Goal: Information Seeking & Learning: Learn about a topic

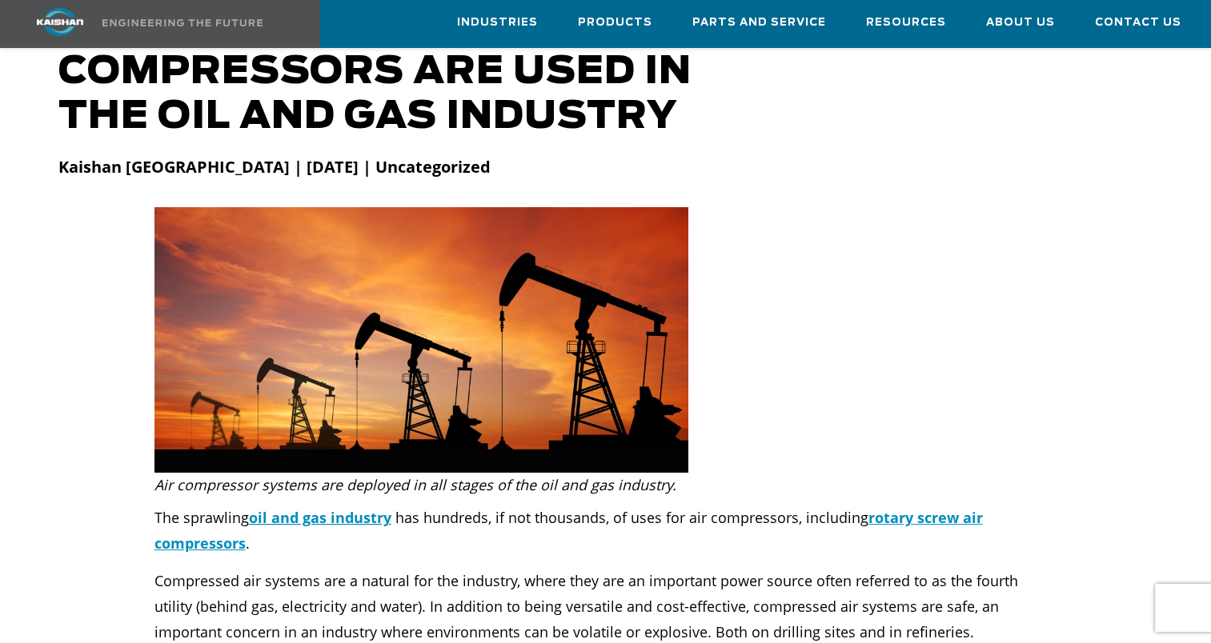
scroll to position [182, 0]
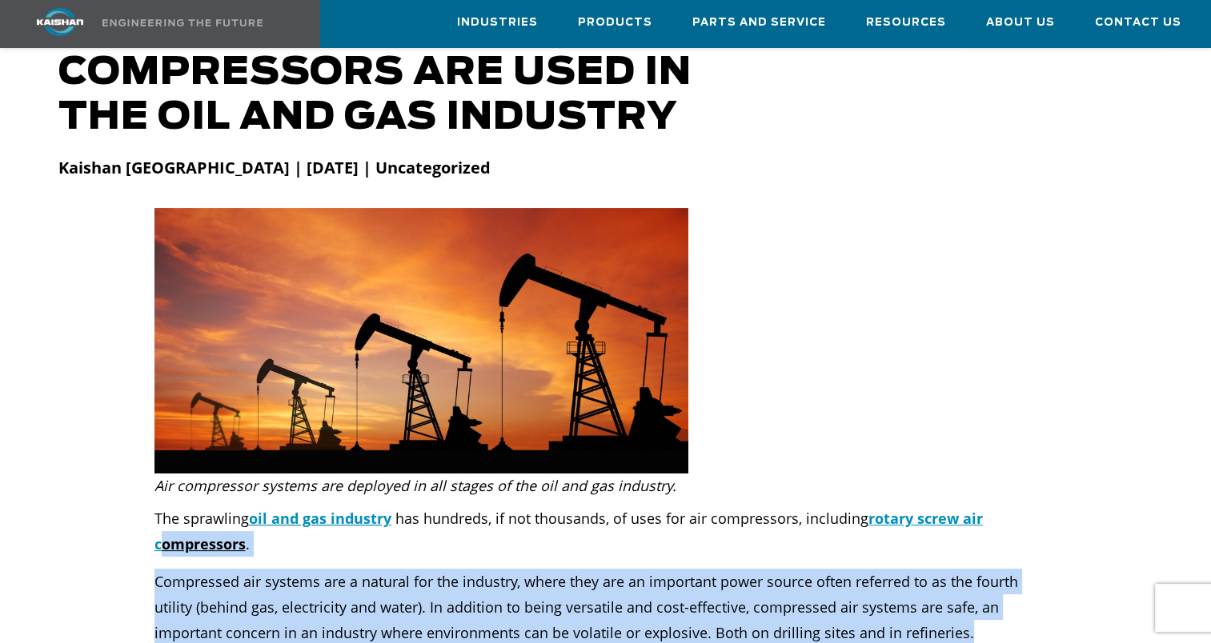
drag, startPoint x: 904, startPoint y: 606, endPoint x: 164, endPoint y: 556, distance: 741.8
click at [164, 569] on p "Compressed air systems are a natural for the industry, where they are an import…" at bounding box center [605, 607] width 903 height 77
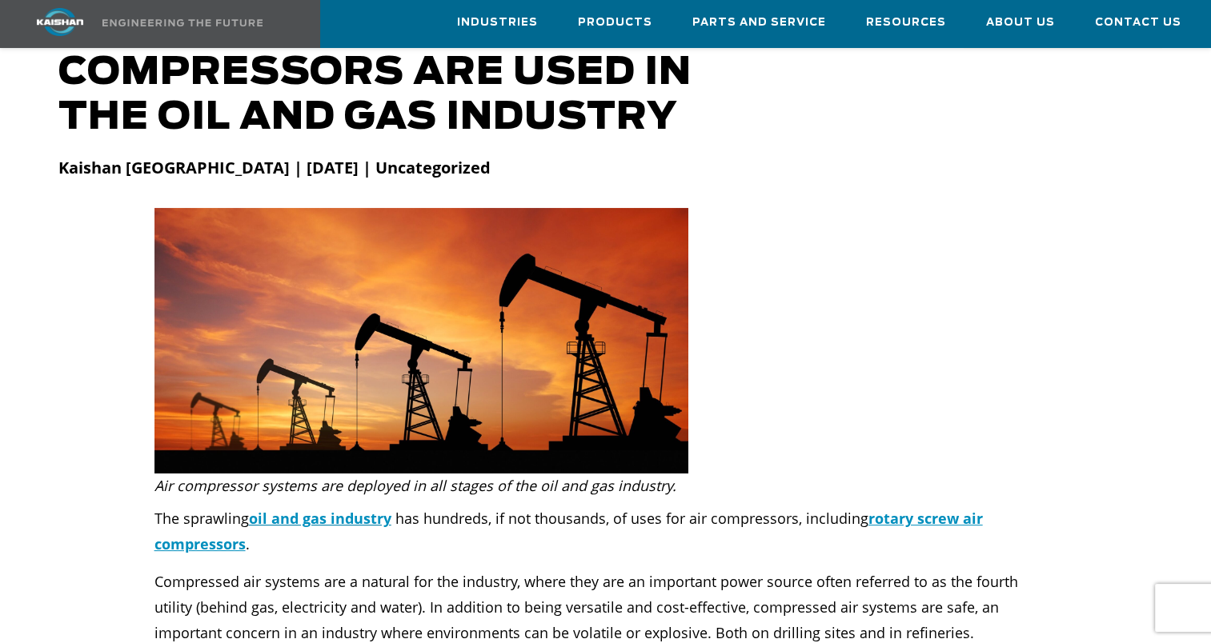
click at [708, 442] on div at bounding box center [606, 443] width 1114 height 470
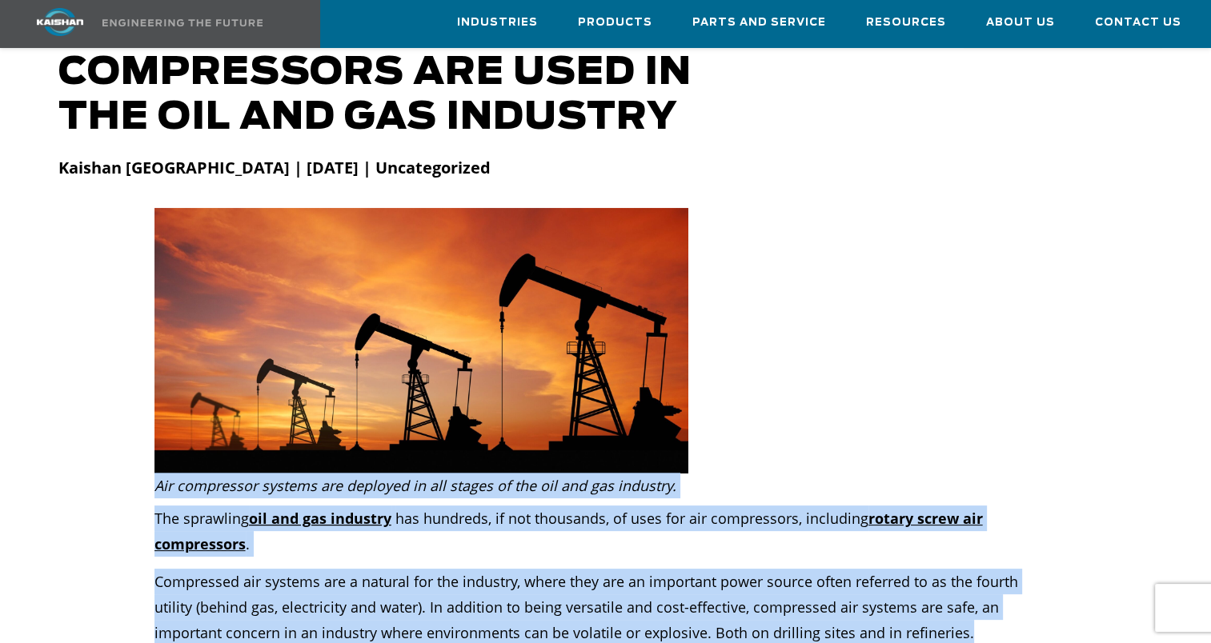
drag, startPoint x: 154, startPoint y: 455, endPoint x: 896, endPoint y: 603, distance: 757.2
click at [896, 603] on div "Air compressor systems are deployed in all stages of the oil and gas industry. …" at bounding box center [606, 443] width 1114 height 470
drag, startPoint x: 896, startPoint y: 603, endPoint x: 906, endPoint y: 611, distance: 13.0
click at [906, 611] on p "Compressed air systems are a natural for the industry, where they are an import…" at bounding box center [605, 607] width 903 height 77
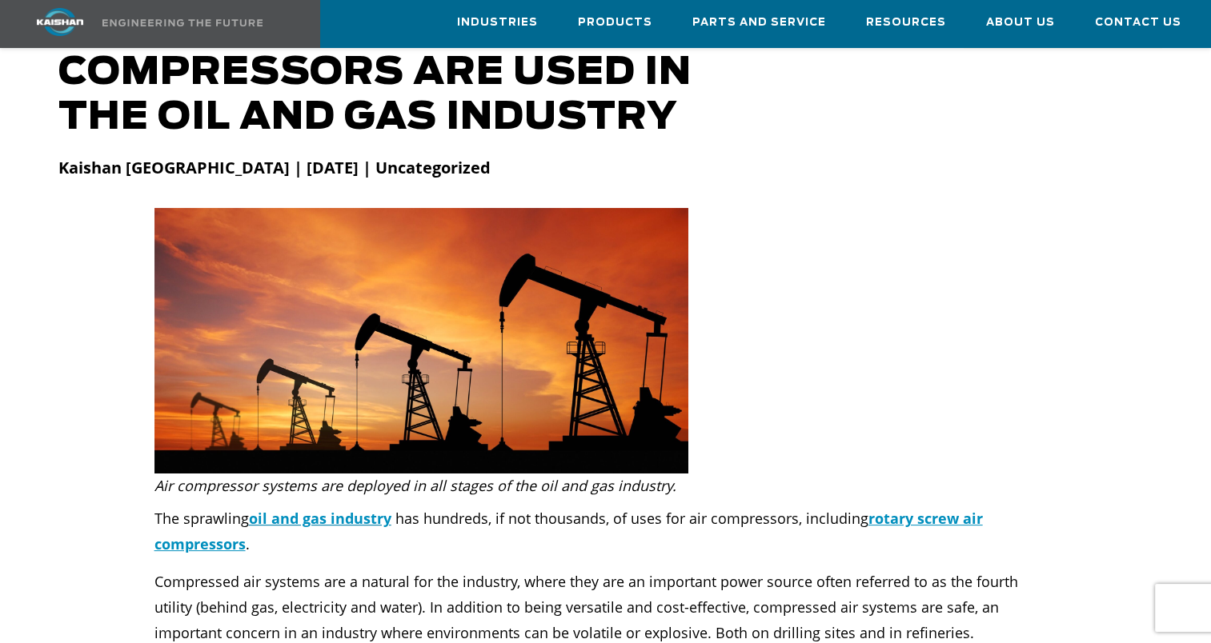
click at [906, 611] on p "Compressed air systems are a natural for the industry, where they are an import…" at bounding box center [605, 607] width 903 height 77
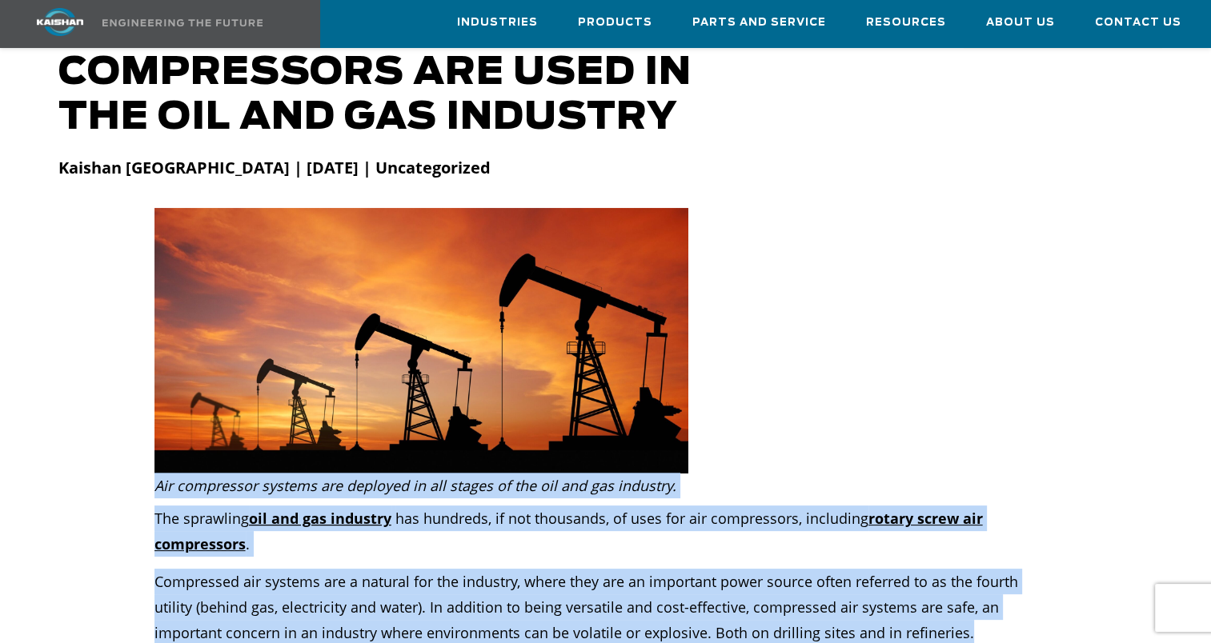
drag, startPoint x: 157, startPoint y: 459, endPoint x: 897, endPoint y: 600, distance: 753.5
click at [897, 600] on div "Air compressor systems are deployed in all stages of the oil and gas industry. …" at bounding box center [606, 443] width 1114 height 470
click at [897, 600] on p "Compressed air systems are a natural for the industry, where they are an import…" at bounding box center [605, 607] width 903 height 77
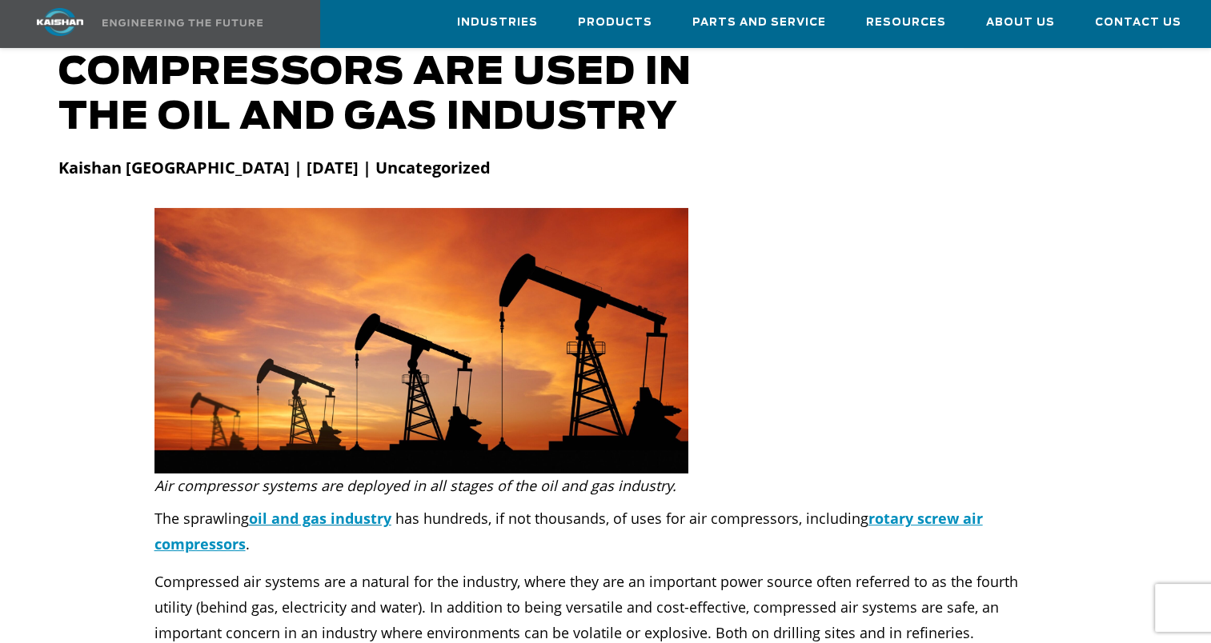
click at [999, 379] on div at bounding box center [606, 443] width 1114 height 470
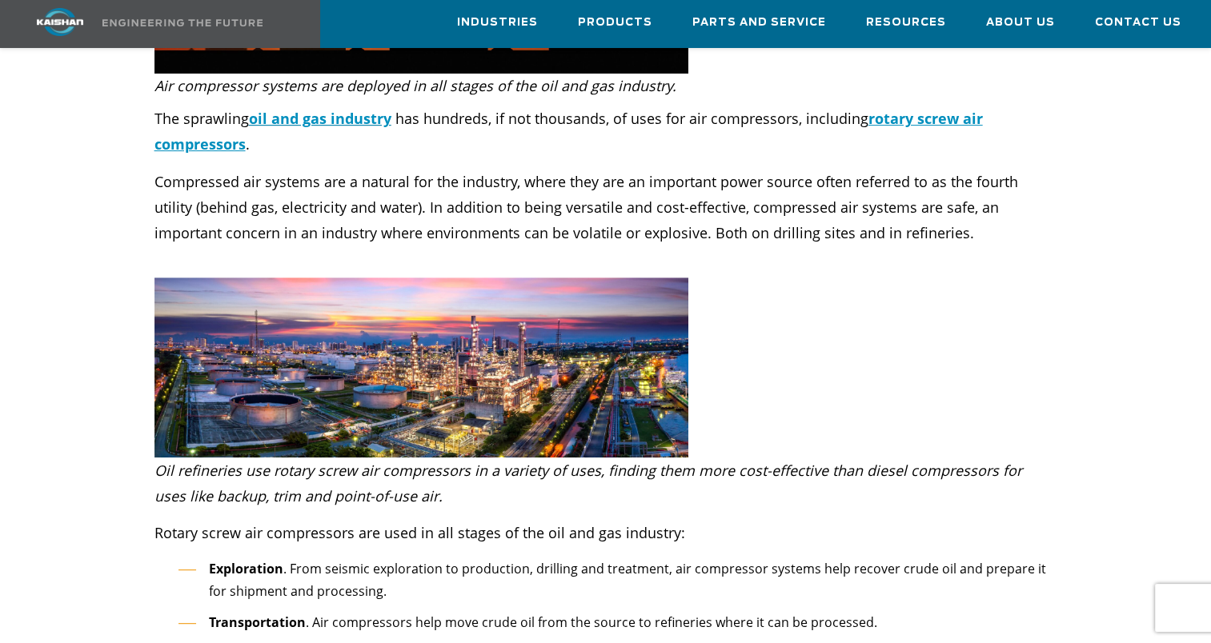
scroll to position [583, 0]
click at [895, 208] on p "Compressed air systems are a natural for the industry, where they are an import…" at bounding box center [605, 206] width 903 height 77
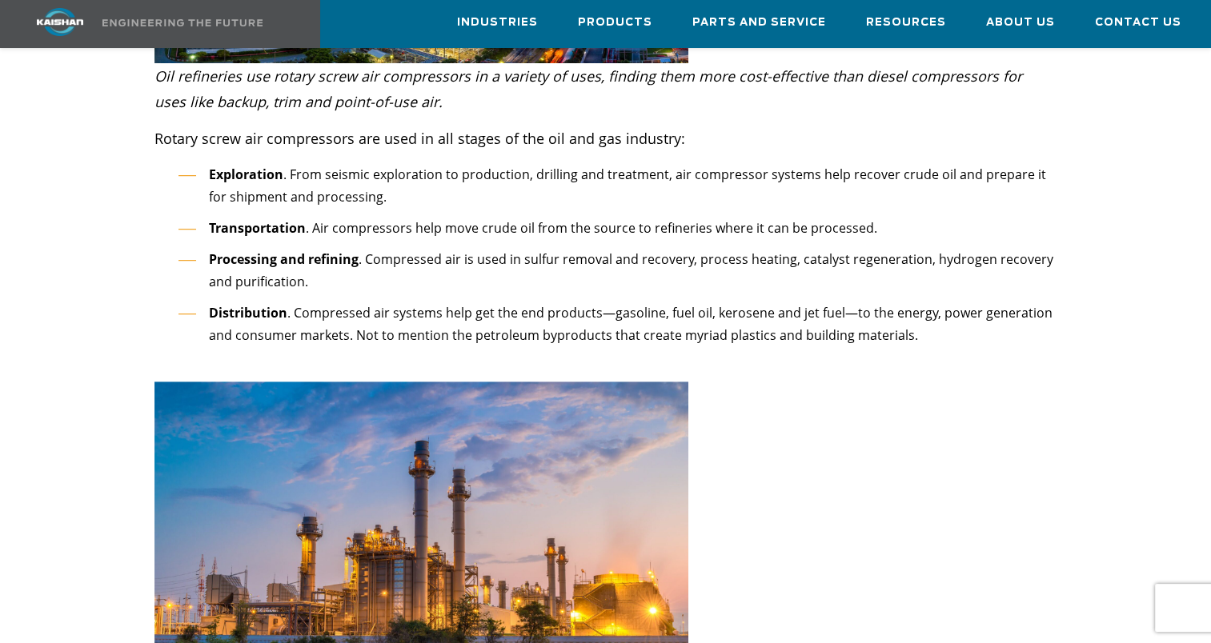
scroll to position [961, 0]
